Goal: Find specific page/section: Find specific page/section

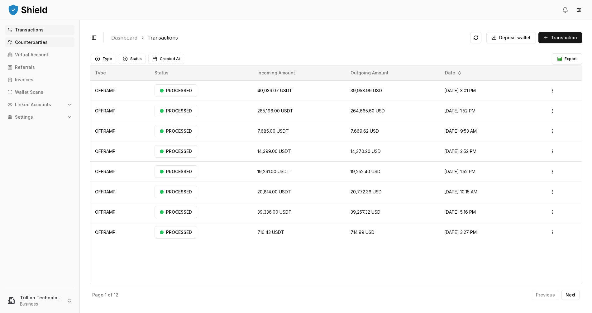
click at [37, 41] on p "Counterparties" at bounding box center [31, 42] width 33 height 4
click at [32, 41] on p "Counterparties" at bounding box center [31, 42] width 33 height 4
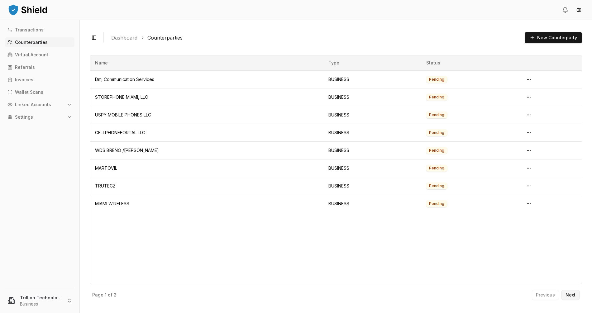
click at [570, 294] on p "Next" at bounding box center [570, 295] width 10 height 4
